Goal: Task Accomplishment & Management: Use online tool/utility

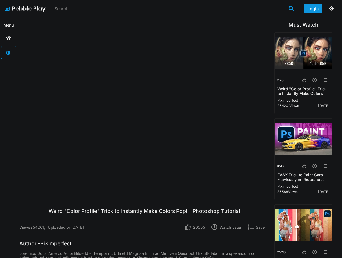
click at [313, 9] on button "Login" at bounding box center [313, 9] width 18 height 10
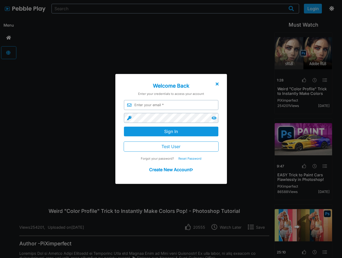
click at [331, 9] on div at bounding box center [171, 137] width 342 height 309
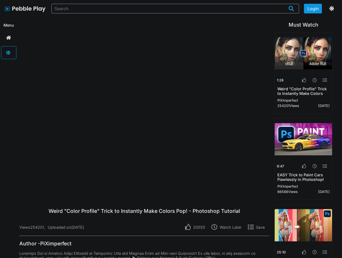
click at [196, 227] on p "20555" at bounding box center [198, 227] width 14 height 5
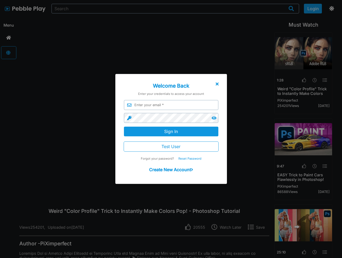
click at [228, 227] on div at bounding box center [171, 137] width 342 height 309
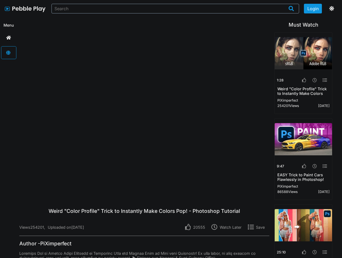
click at [258, 227] on p "Save" at bounding box center [259, 227] width 11 height 5
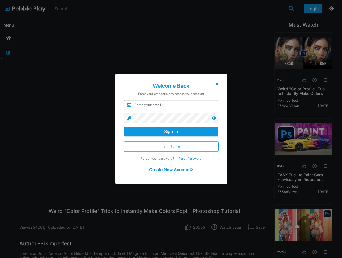
click at [303, 80] on div at bounding box center [171, 137] width 342 height 309
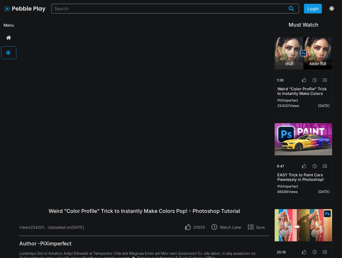
click at [314, 80] on icon at bounding box center [315, 80] width 4 height 4
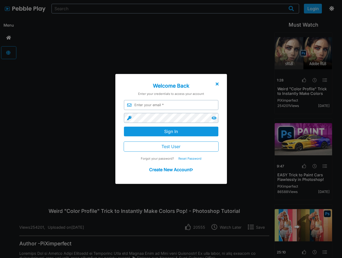
click at [324, 80] on div at bounding box center [171, 137] width 342 height 309
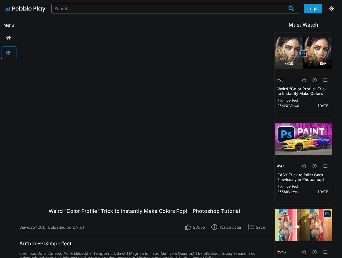
click at [303, 166] on icon at bounding box center [304, 166] width 4 height 4
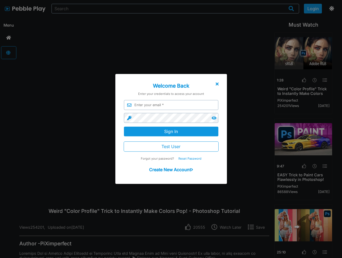
click at [314, 166] on div at bounding box center [171, 137] width 342 height 309
